Goal: Information Seeking & Learning: Learn about a topic

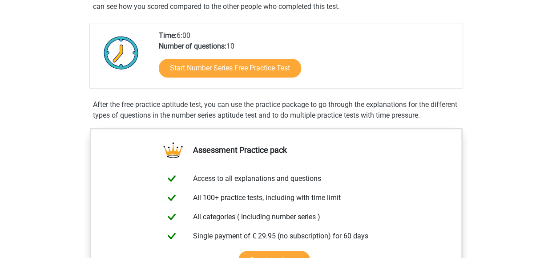
scroll to position [186, 0]
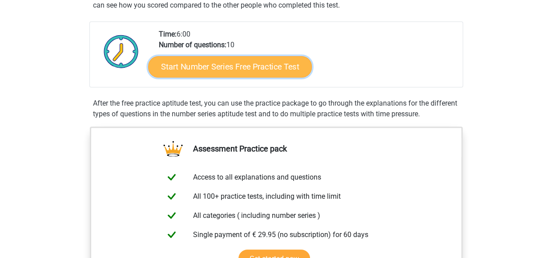
click at [208, 69] on link "Start Number Series Free Practice Test" at bounding box center [230, 66] width 164 height 21
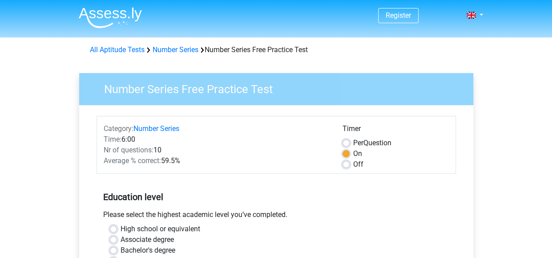
click at [353, 142] on label "Per Question" at bounding box center [372, 143] width 38 height 11
click at [346, 142] on input "Per Question" at bounding box center [346, 142] width 7 height 9
radio input "true"
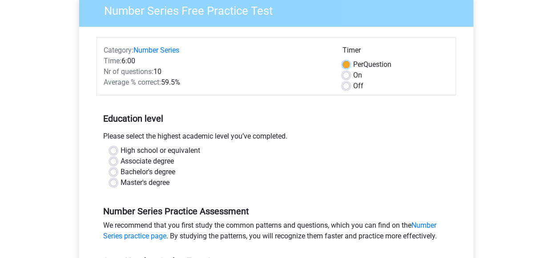
scroll to position [111, 0]
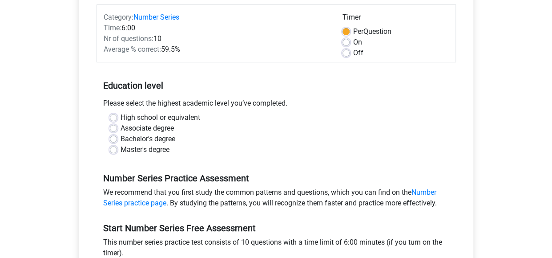
click at [121, 117] on label "High school or equivalent" at bounding box center [161, 117] width 80 height 11
click at [111, 117] on input "High school or equivalent" at bounding box center [113, 116] width 7 height 9
radio input "true"
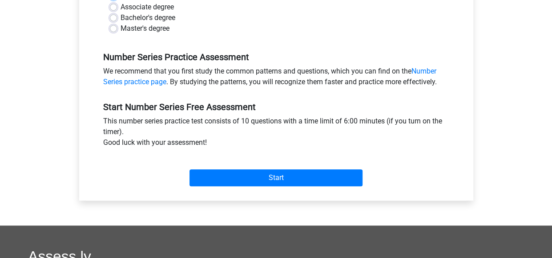
scroll to position [234, 0]
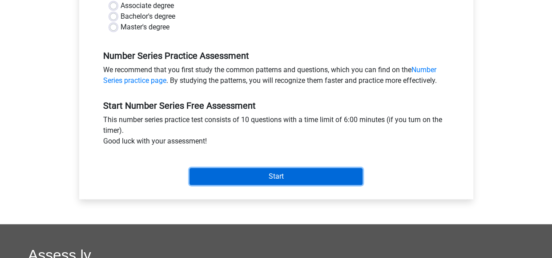
click at [286, 175] on input "Start" at bounding box center [276, 176] width 173 height 17
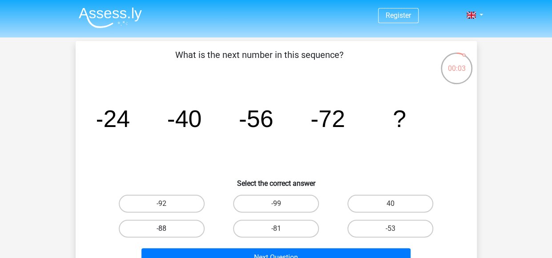
click at [165, 226] on label "-88" at bounding box center [162, 228] width 86 height 18
click at [165, 228] on input "-88" at bounding box center [165, 231] width 6 height 6
radio input "true"
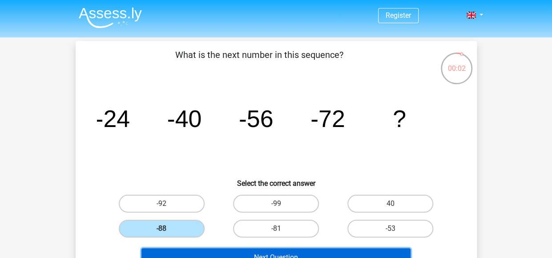
click at [257, 251] on button "Next Question" at bounding box center [276, 257] width 269 height 19
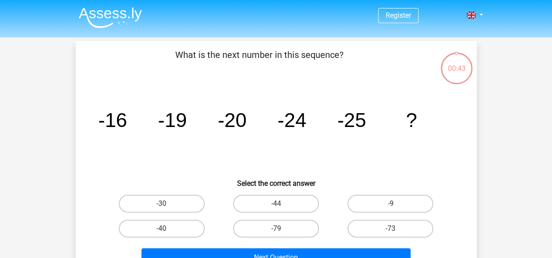
scroll to position [41, 0]
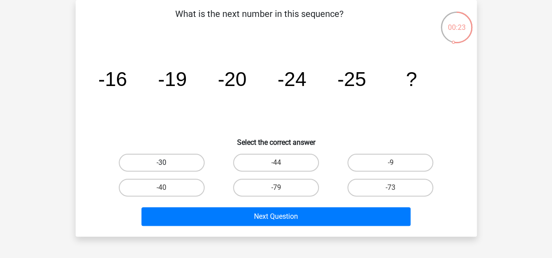
click at [170, 158] on label "-30" at bounding box center [162, 163] width 86 height 18
click at [167, 162] on input "-30" at bounding box center [165, 165] width 6 height 6
radio input "true"
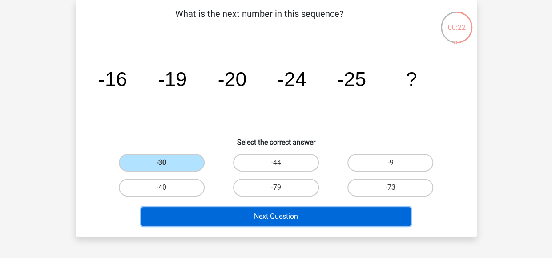
click at [250, 214] on button "Next Question" at bounding box center [276, 216] width 269 height 19
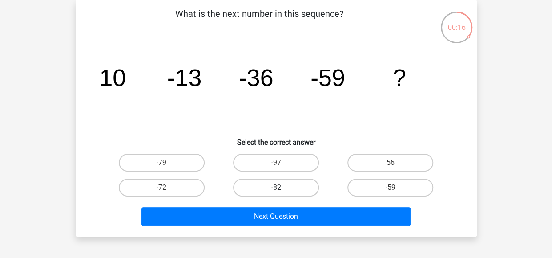
click at [278, 185] on label "-82" at bounding box center [276, 187] width 86 height 18
click at [278, 187] on input "-82" at bounding box center [279, 190] width 6 height 6
radio input "true"
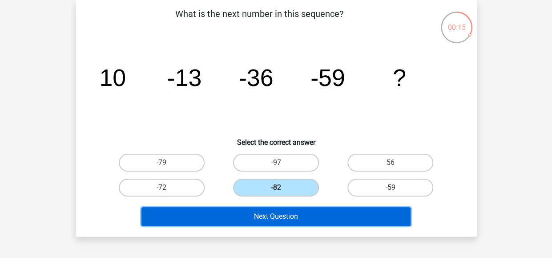
click at [271, 216] on button "Next Question" at bounding box center [276, 216] width 269 height 19
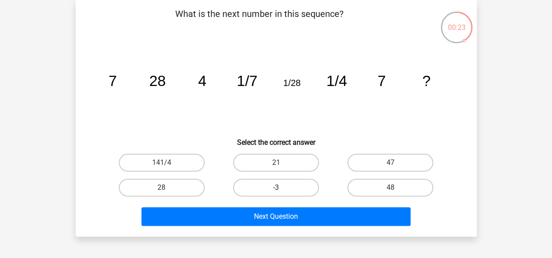
click at [277, 186] on label "-3" at bounding box center [276, 187] width 86 height 18
click at [277, 187] on input "-3" at bounding box center [279, 190] width 6 height 6
radio input "true"
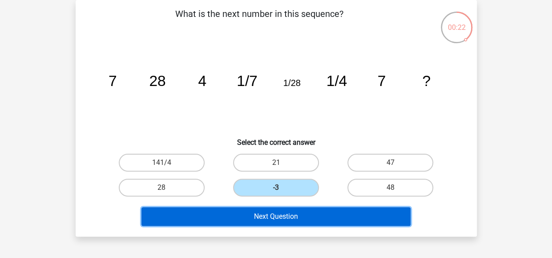
click at [290, 215] on button "Next Question" at bounding box center [276, 216] width 269 height 19
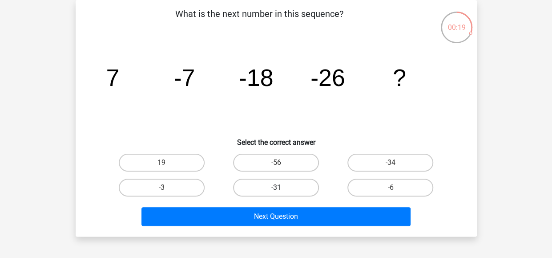
click at [275, 183] on label "-31" at bounding box center [276, 187] width 86 height 18
click at [276, 187] on input "-31" at bounding box center [279, 190] width 6 height 6
radio input "true"
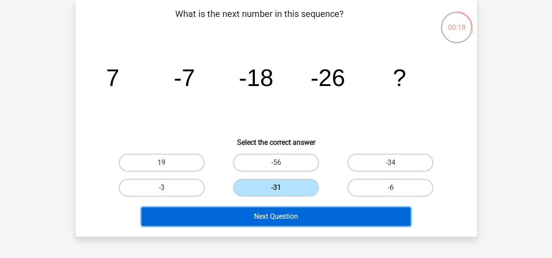
click at [270, 213] on button "Next Question" at bounding box center [276, 216] width 269 height 19
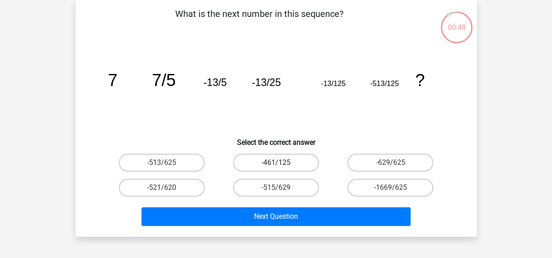
click at [283, 159] on label "-461/125" at bounding box center [276, 163] width 86 height 18
click at [282, 162] on input "-461/125" at bounding box center [279, 165] width 6 height 6
radio input "true"
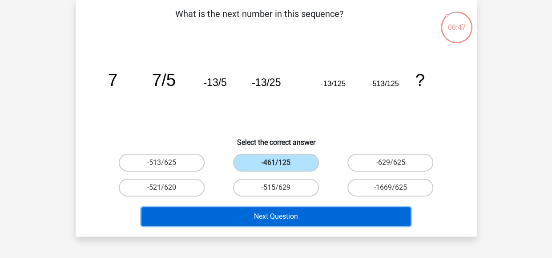
click at [295, 212] on button "Next Question" at bounding box center [276, 216] width 269 height 19
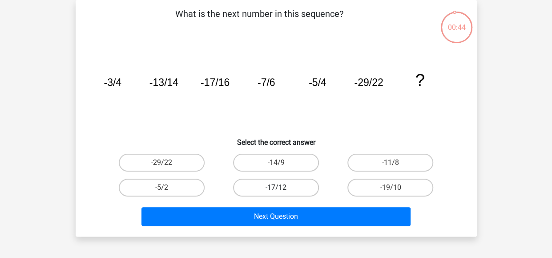
click at [292, 185] on label "-17/12" at bounding box center [276, 187] width 86 height 18
click at [282, 187] on input "-17/12" at bounding box center [279, 190] width 6 height 6
radio input "true"
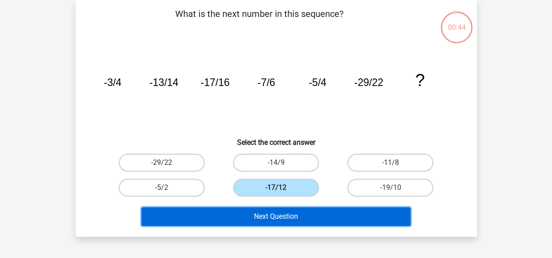
click at [292, 208] on button "Next Question" at bounding box center [276, 216] width 269 height 19
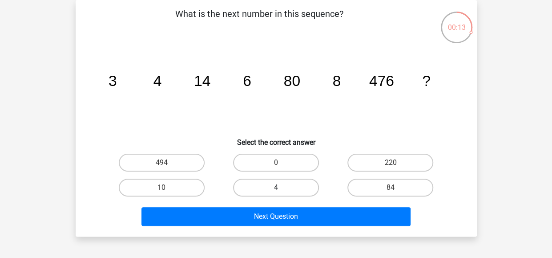
click at [274, 186] on label "4" at bounding box center [276, 187] width 86 height 18
click at [276, 187] on input "4" at bounding box center [279, 190] width 6 height 6
radio input "true"
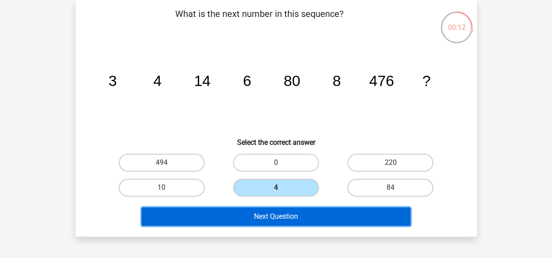
click at [283, 213] on button "Next Question" at bounding box center [276, 216] width 269 height 19
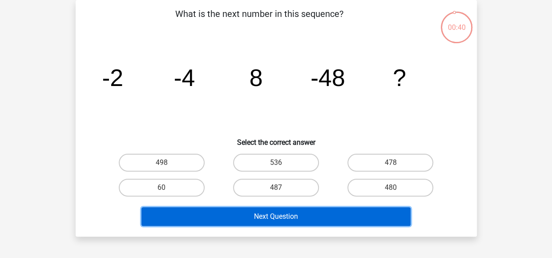
click at [283, 213] on button "Next Question" at bounding box center [276, 216] width 269 height 19
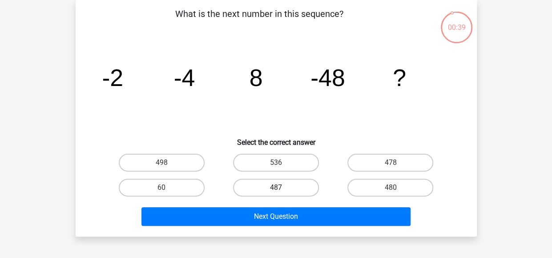
click at [275, 187] on label "487" at bounding box center [276, 187] width 86 height 18
click at [276, 187] on input "487" at bounding box center [279, 190] width 6 height 6
radio input "true"
click at [277, 202] on div "Next Question" at bounding box center [276, 214] width 373 height 29
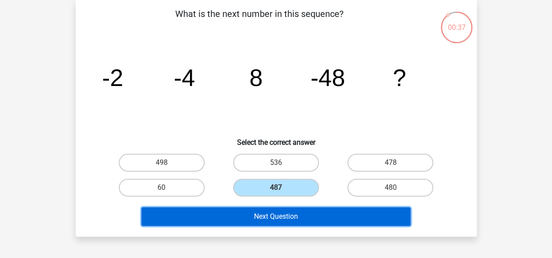
click at [279, 215] on button "Next Question" at bounding box center [276, 216] width 269 height 19
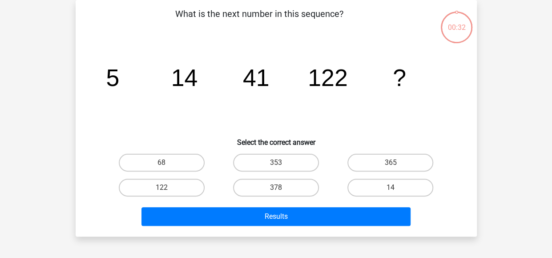
click at [277, 188] on input "378" at bounding box center [279, 190] width 6 height 6
radio input "true"
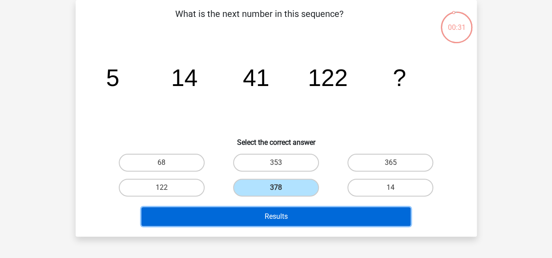
click at [280, 209] on button "Results" at bounding box center [276, 216] width 269 height 19
